Goal: Task Accomplishment & Management: Manage account settings

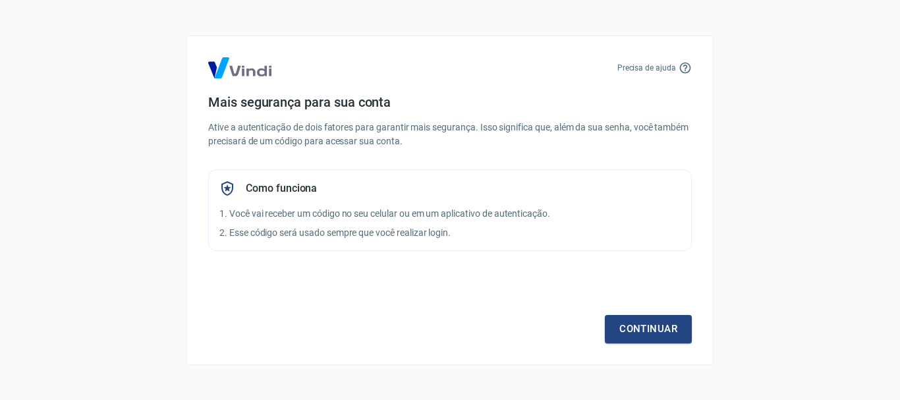
click at [656, 309] on div "Continuar" at bounding box center [450, 305] width 484 height 76
click at [656, 325] on link "Continuar" at bounding box center [648, 329] width 87 height 28
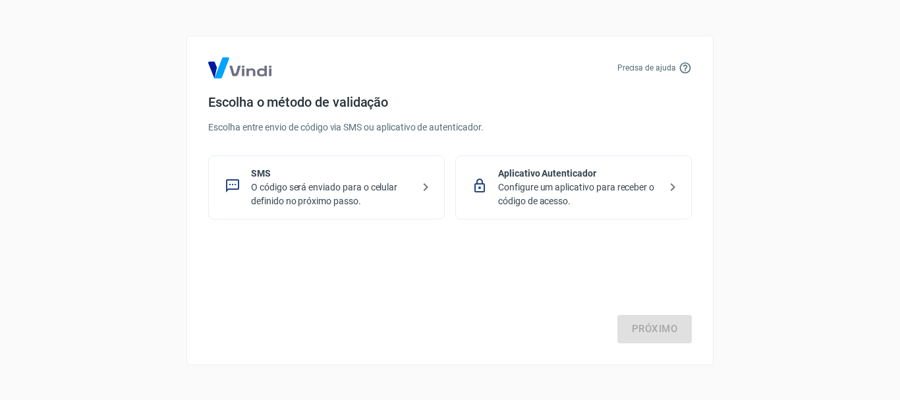
click at [422, 190] on icon at bounding box center [426, 187] width 16 height 16
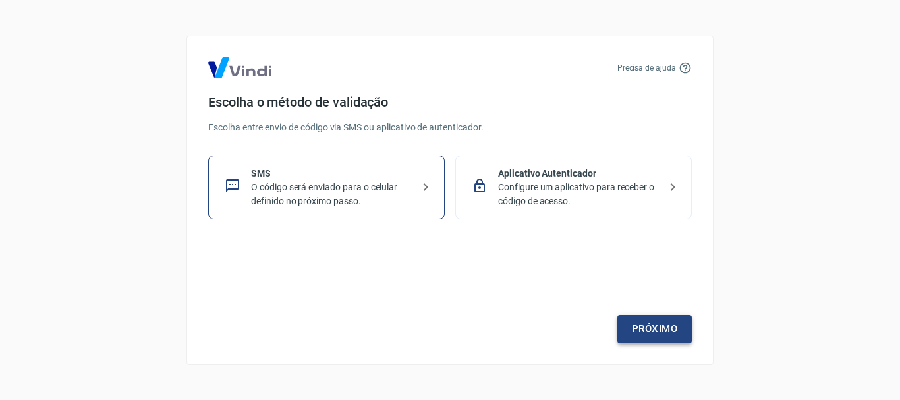
click at [662, 332] on link "Próximo" at bounding box center [654, 329] width 74 height 28
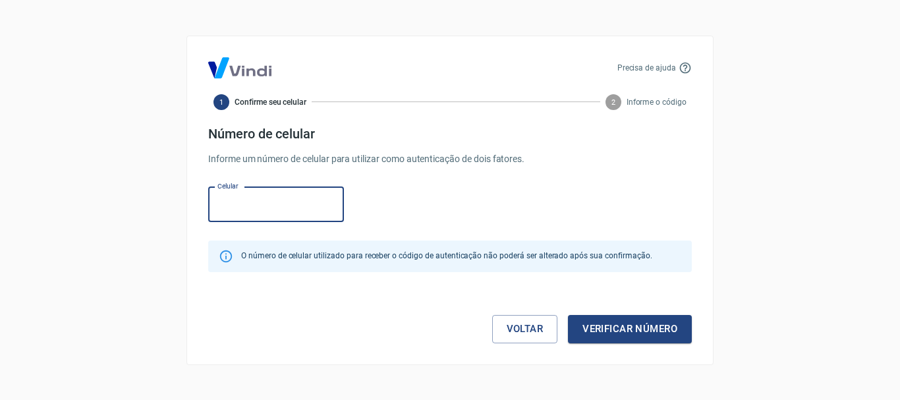
paste input "[PHONE_NUMBER]"
click at [568, 315] on button "Verificar número" at bounding box center [630, 329] width 124 height 28
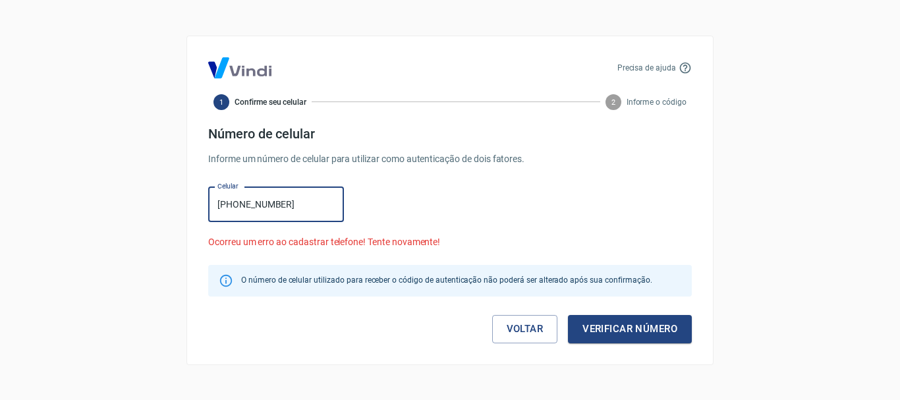
drag, startPoint x: 293, startPoint y: 203, endPoint x: 182, endPoint y: 214, distance: 111.2
click at [182, 214] on div "Precisa de ajuda 1 Confirme seu celular 2 Informe o código Número de celular In…" at bounding box center [450, 200] width 900 height 400
paste input "79) 91938-8835"
click at [219, 206] on input "[PHONE_NUMBER]" at bounding box center [276, 204] width 136 height 35
type input "[PHONE_NUMBER]"
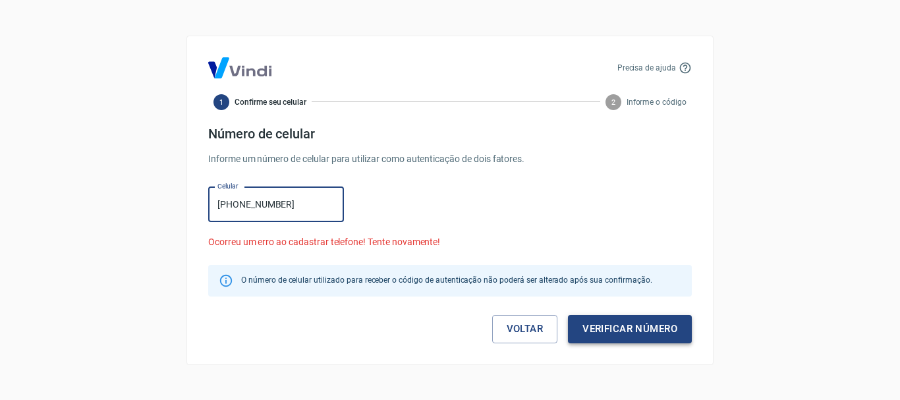
click at [630, 327] on button "Verificar número" at bounding box center [630, 329] width 124 height 28
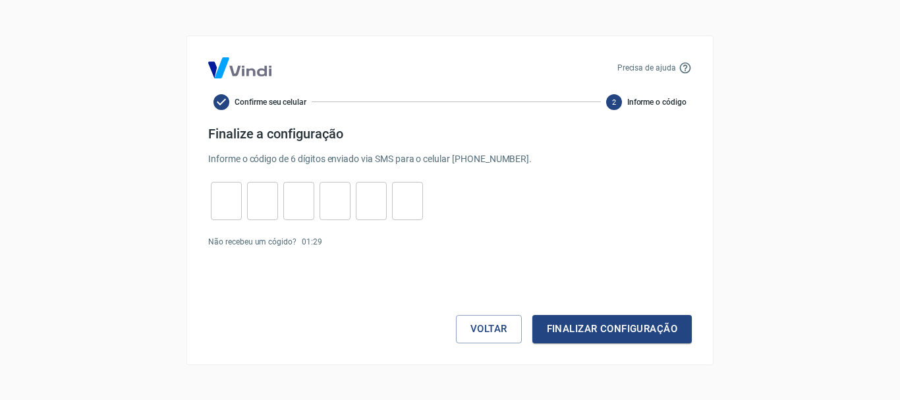
click at [230, 212] on input "tel" at bounding box center [226, 200] width 31 height 28
type input "5"
type input "6"
type input "1"
type input "5"
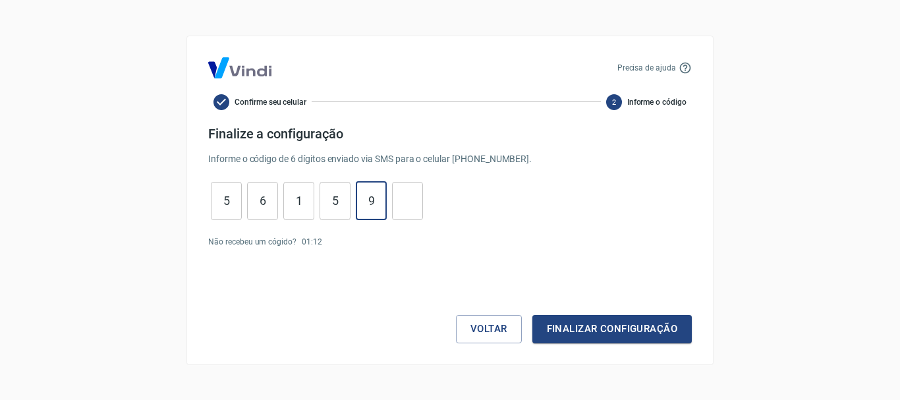
type input "9"
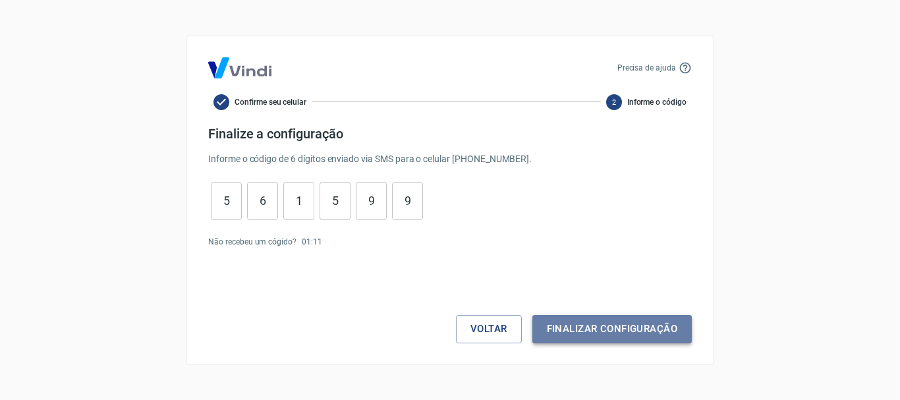
click at [629, 316] on button "Finalizar configuração" at bounding box center [611, 329] width 159 height 28
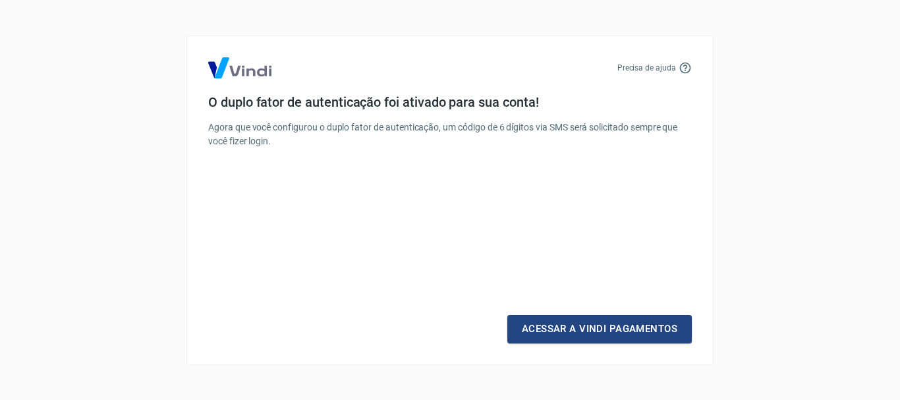
click at [629, 316] on link "Acessar a Vindi Pagamentos" at bounding box center [599, 329] width 184 height 28
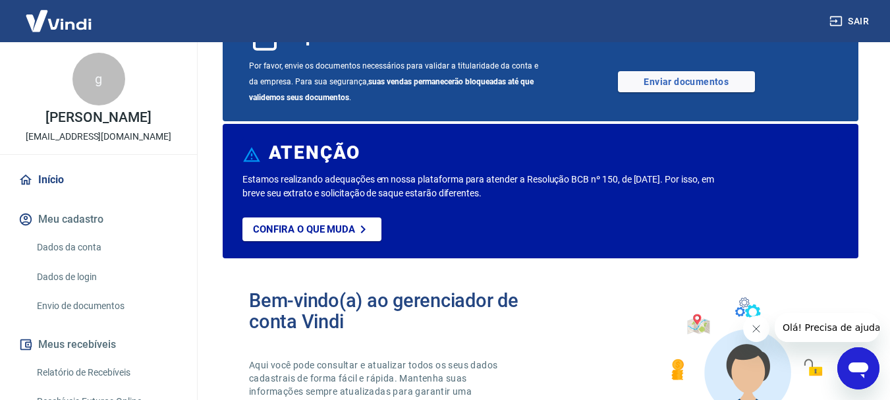
click at [85, 250] on link "Dados da conta" at bounding box center [107, 247] width 150 height 27
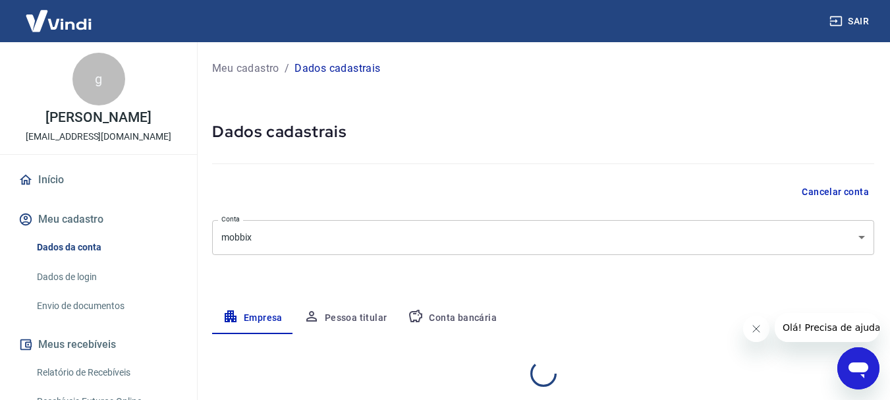
select select "SP"
select select "business"
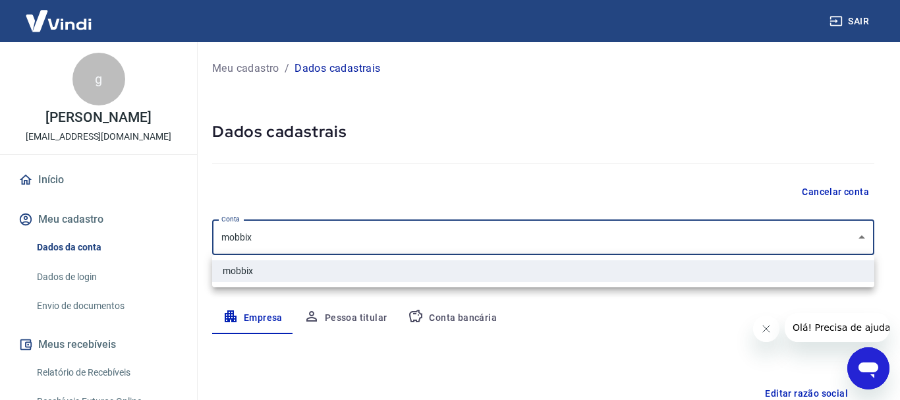
drag, startPoint x: 312, startPoint y: 235, endPoint x: 281, endPoint y: 235, distance: 30.3
click at [281, 235] on body "Sair g [PERSON_NAME] pinto [EMAIL_ADDRESS][DOMAIN_NAME] Início Meu cadastro Dad…" at bounding box center [450, 200] width 900 height 400
click at [281, 235] on div at bounding box center [450, 200] width 900 height 400
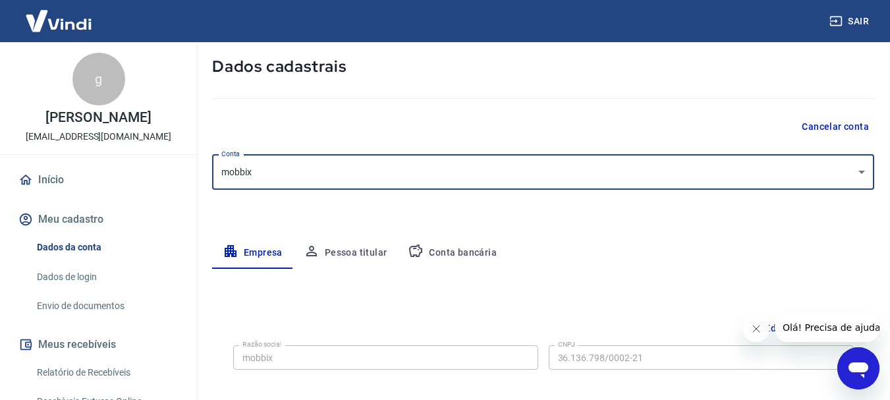
scroll to position [66, 0]
click at [69, 275] on link "Dados de login" at bounding box center [107, 277] width 150 height 27
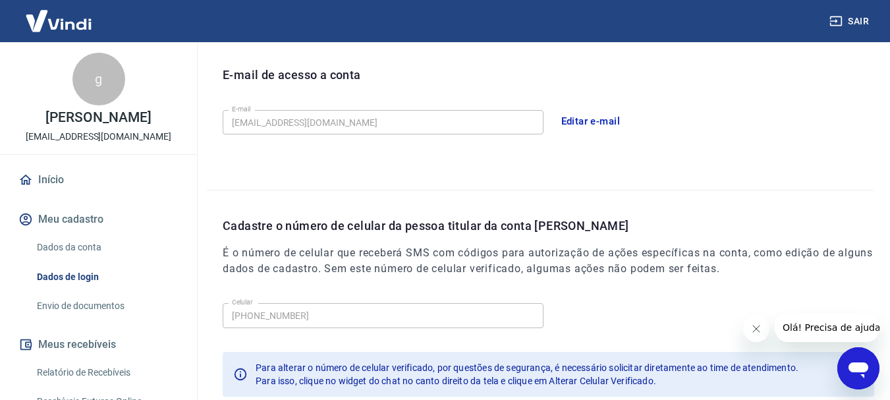
scroll to position [329, 0]
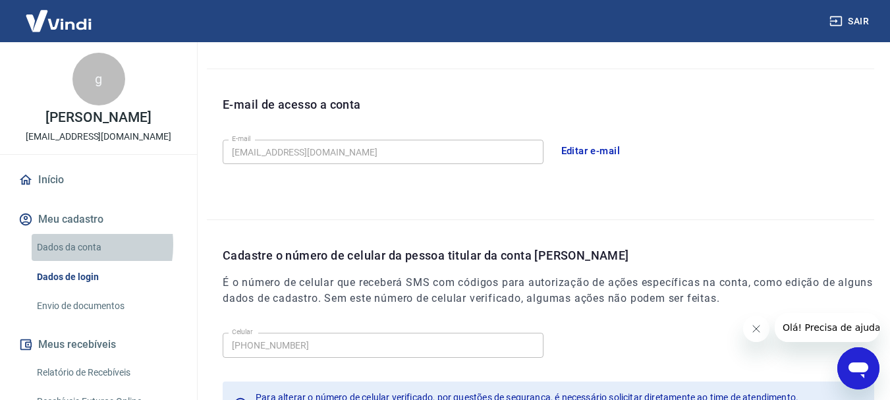
click at [60, 244] on link "Dados da conta" at bounding box center [107, 247] width 150 height 27
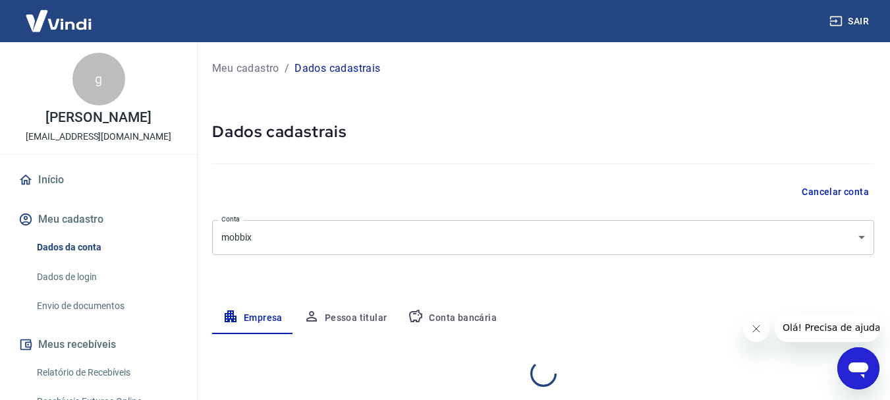
select select "SP"
select select "business"
click at [254, 65] on p "Meu cadastro" at bounding box center [245, 69] width 67 height 16
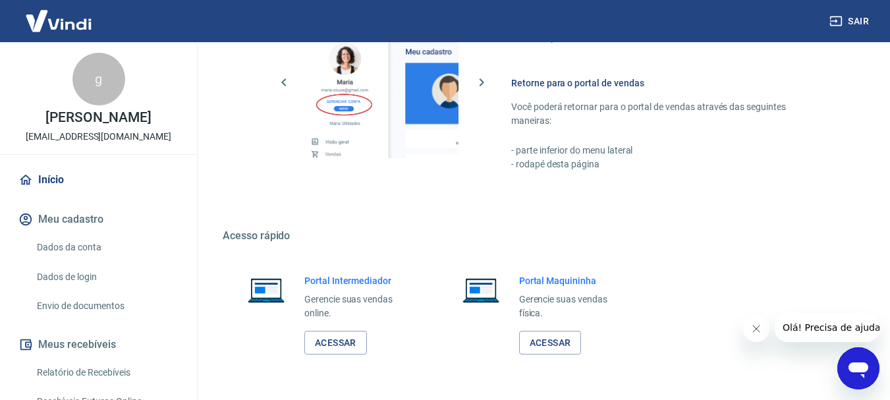
scroll to position [870, 0]
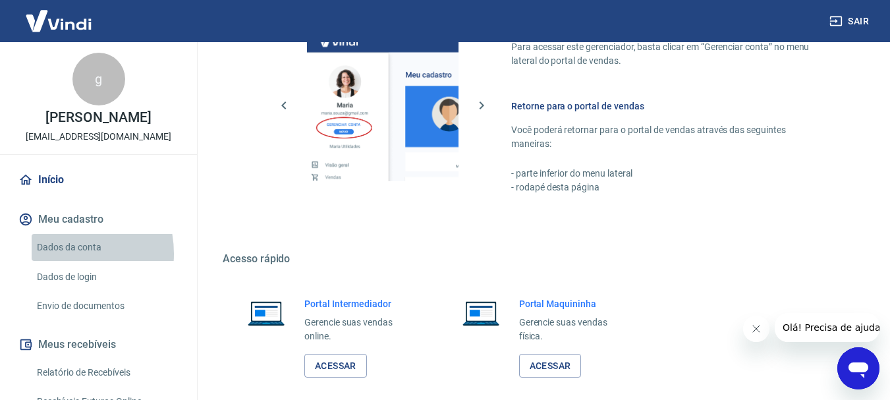
click at [57, 254] on link "Dados da conta" at bounding box center [107, 247] width 150 height 27
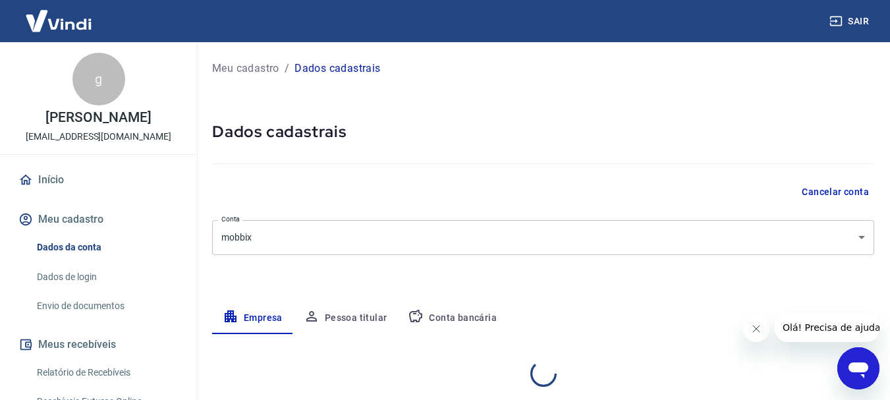
select select "SP"
select select "business"
click at [28, 190] on link "Início" at bounding box center [98, 179] width 165 height 29
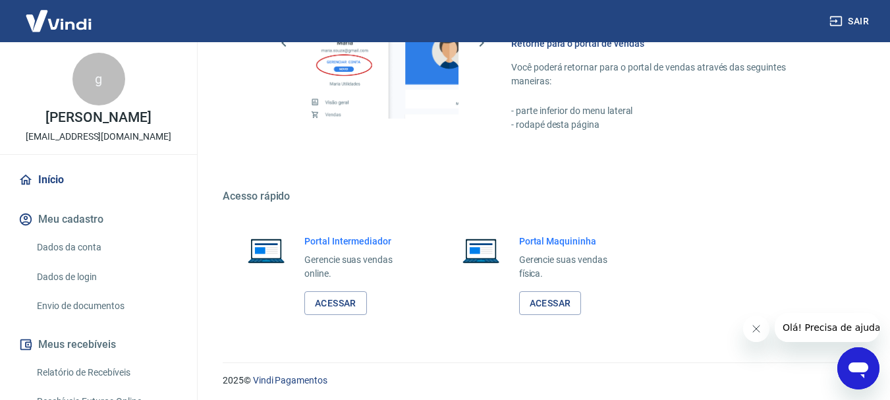
scroll to position [936, 0]
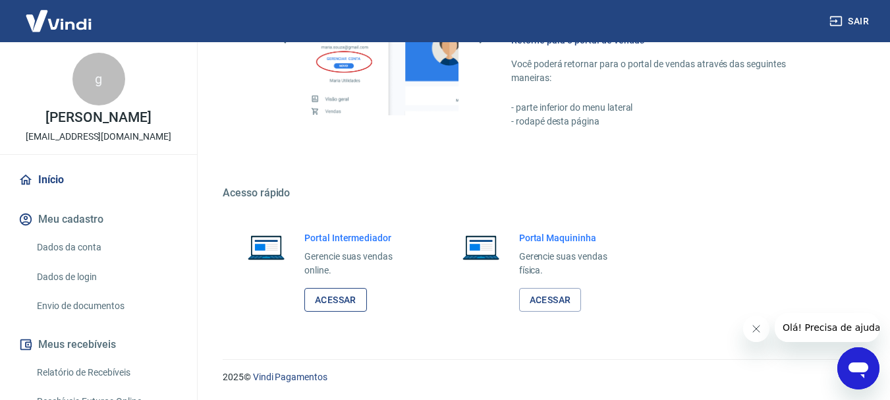
click at [330, 294] on link "Acessar" at bounding box center [335, 300] width 63 height 24
click at [65, 220] on button "Meu cadastro" at bounding box center [98, 219] width 165 height 29
click at [82, 246] on link "Dados da conta" at bounding box center [107, 247] width 150 height 27
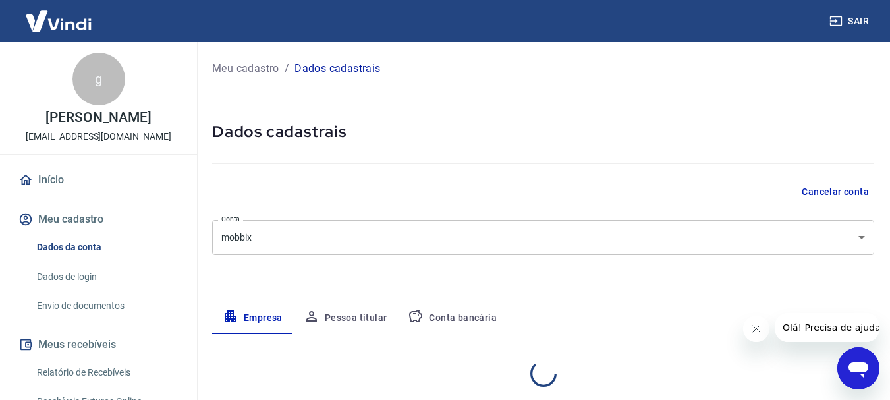
select select "SP"
select select "business"
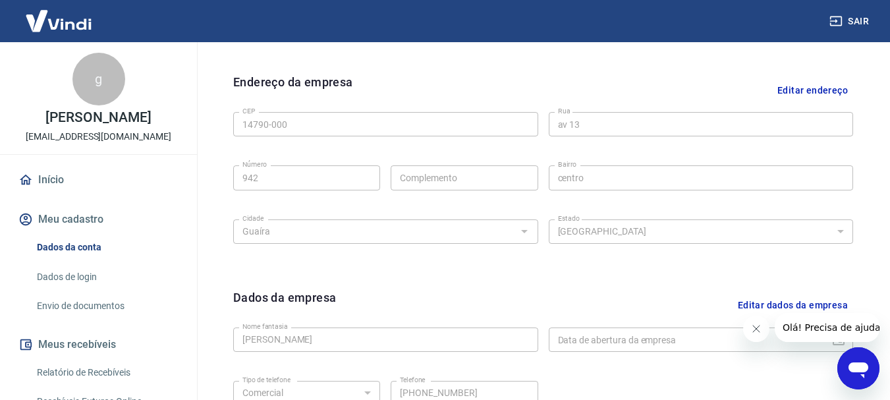
scroll to position [461, 0]
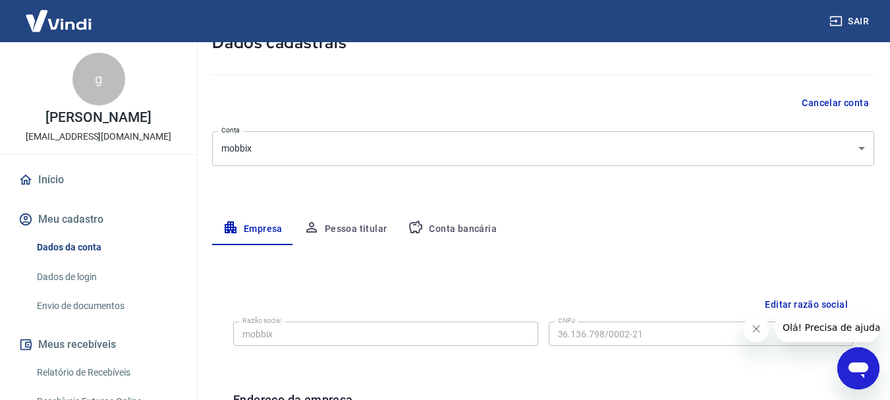
click at [335, 228] on button "Pessoa titular" at bounding box center [345, 229] width 105 height 32
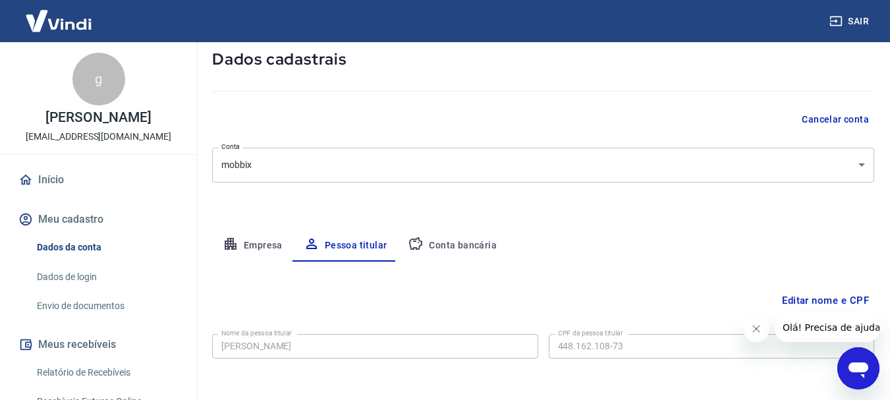
scroll to position [89, 0]
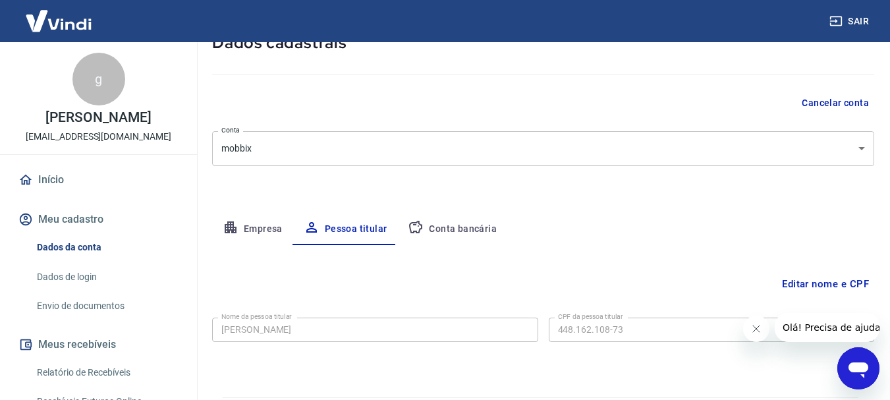
click at [418, 228] on icon "button" at bounding box center [416, 227] width 16 height 16
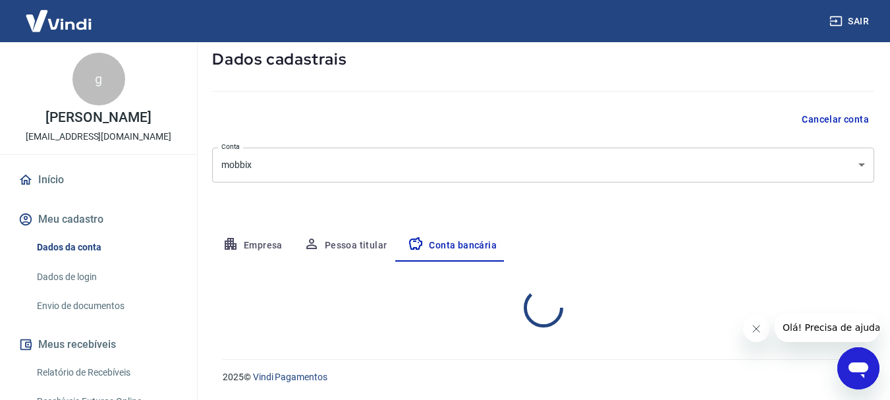
select select "1"
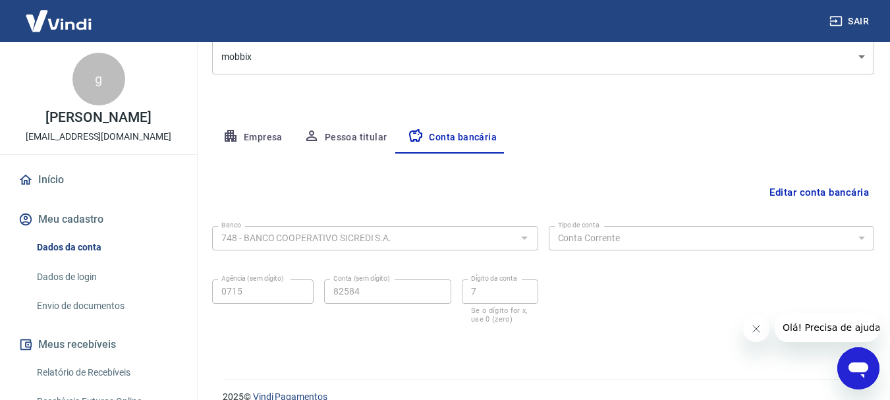
scroll to position [200, 0]
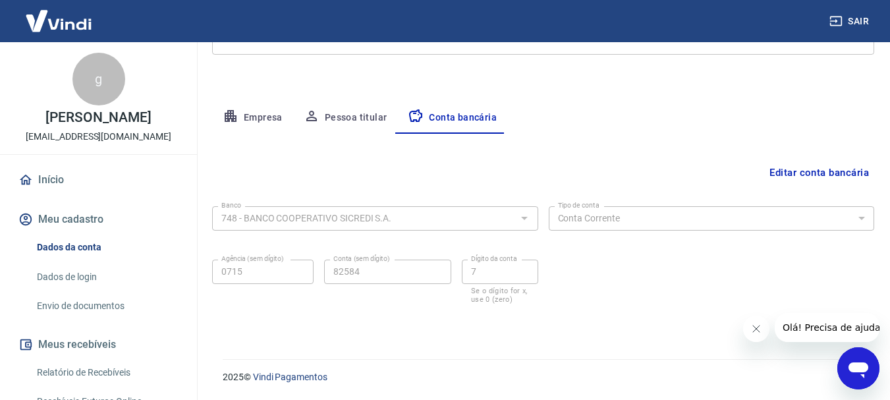
click at [770, 184] on button "Editar conta bancária" at bounding box center [819, 172] width 110 height 25
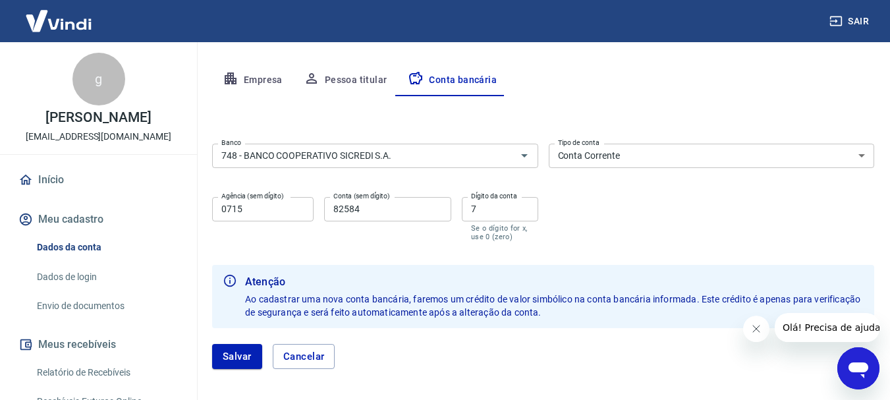
scroll to position [266, 0]
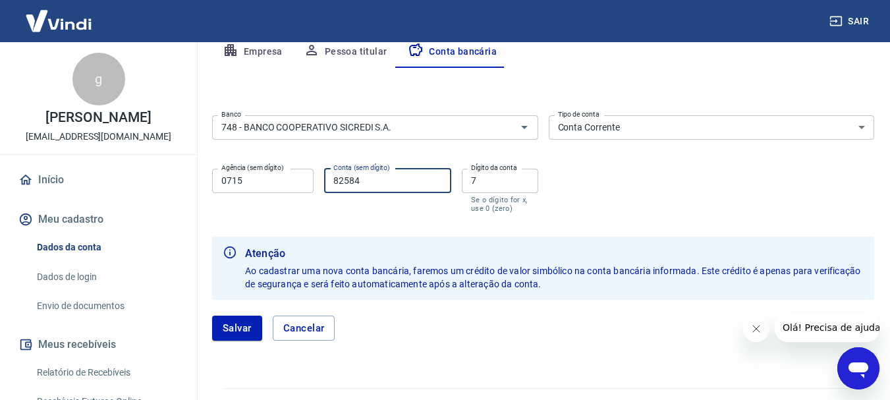
click at [393, 188] on input "82584" at bounding box center [387, 181] width 127 height 24
click at [429, 157] on div "Banco 748 - BANCO COOPERATIVO SICREDI S.A. Banco Tipo de conta Conta Corrente C…" at bounding box center [543, 162] width 662 height 105
click at [523, 126] on icon "Abrir" at bounding box center [524, 127] width 7 height 3
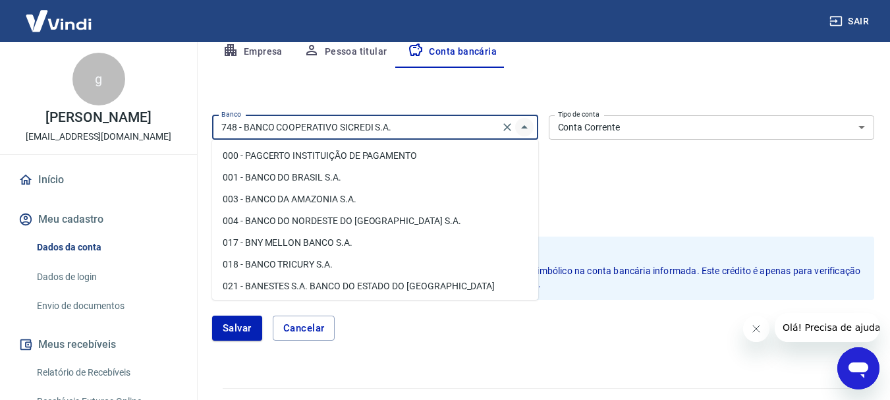
scroll to position [2039, 0]
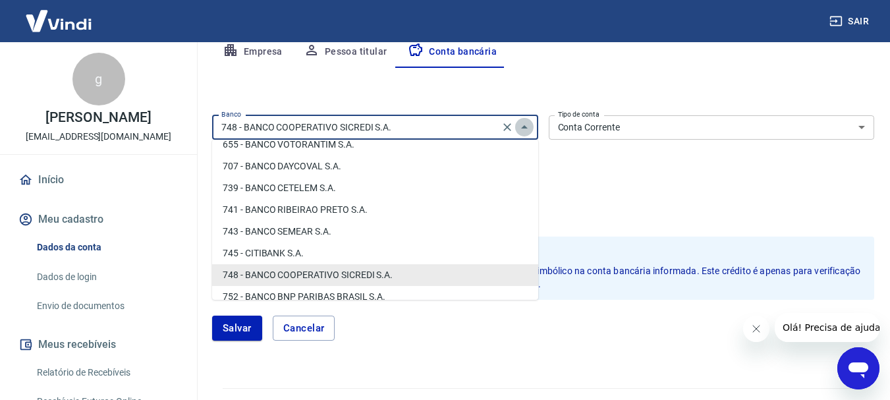
click at [523, 126] on icon "Fechar" at bounding box center [524, 126] width 7 height 3
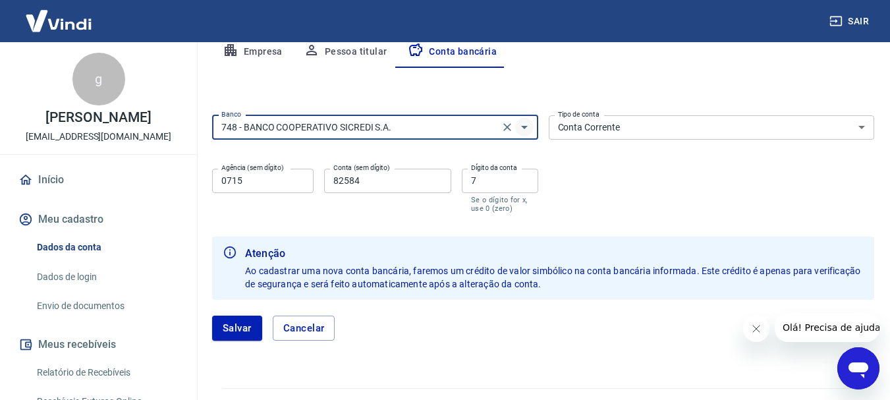
click at [523, 126] on icon "Abrir" at bounding box center [524, 127] width 7 height 3
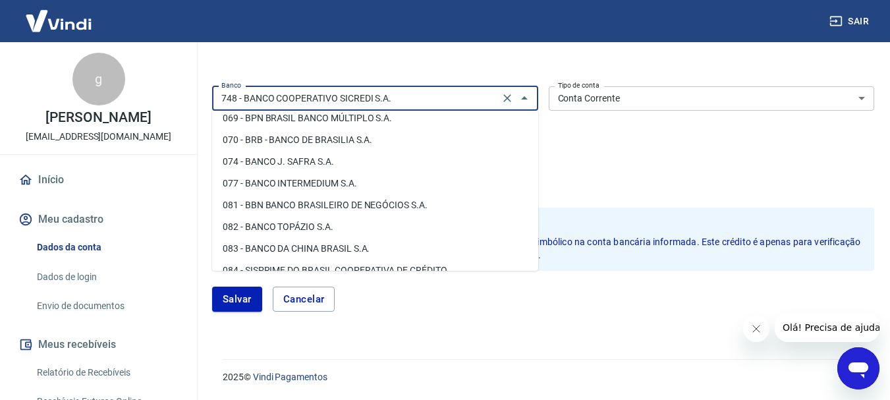
scroll to position [287, 0]
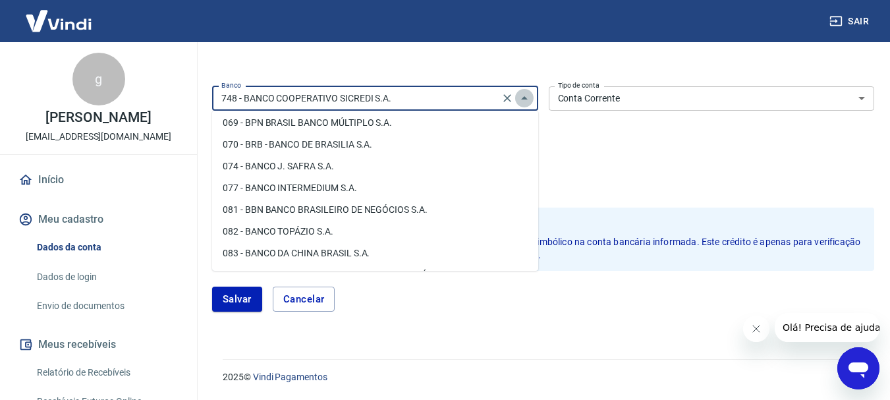
click at [524, 102] on icon "Fechar" at bounding box center [524, 98] width 16 height 16
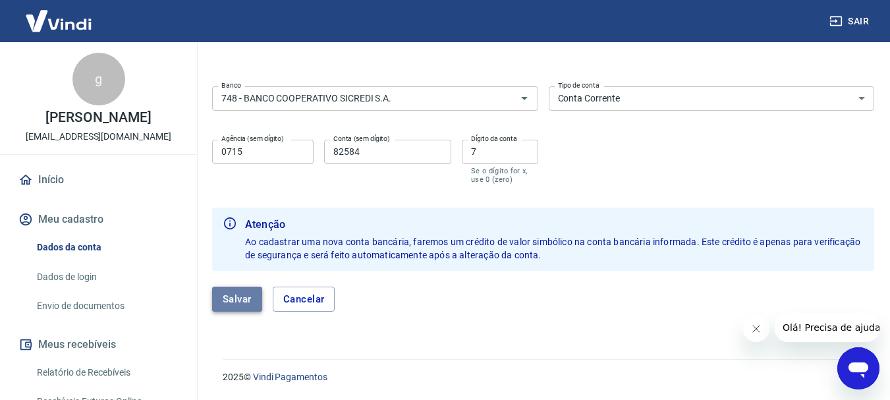
click at [231, 287] on button "Salvar" at bounding box center [237, 299] width 50 height 25
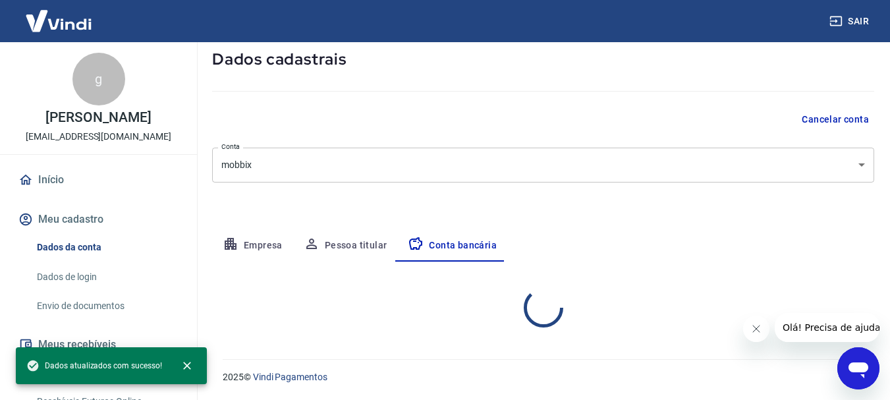
scroll to position [200, 0]
select select "1"
